Goal: Check status: Check status

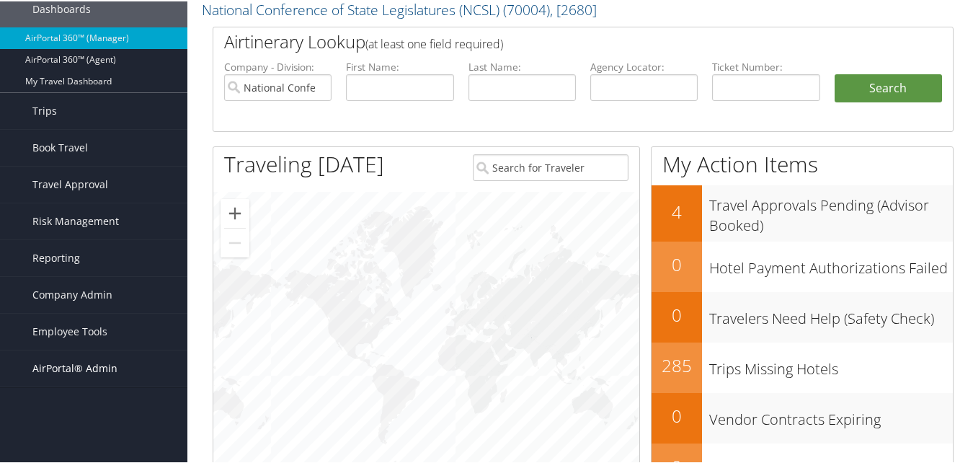
scroll to position [144, 0]
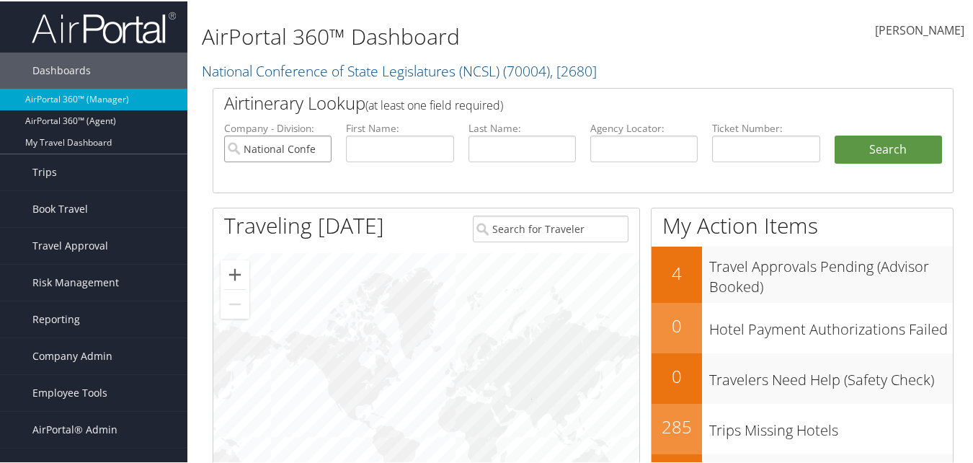
click at [317, 146] on input "National Conference of State Legislatures (NCSL)" at bounding box center [277, 147] width 107 height 27
